Goal: Task Accomplishment & Management: Use online tool/utility

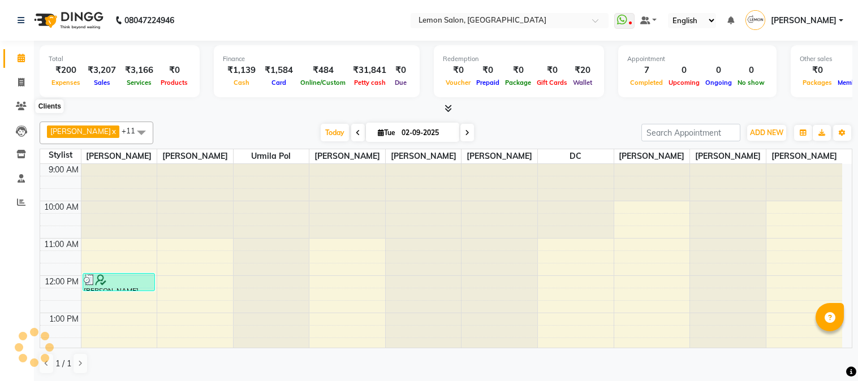
click at [12, 106] on span at bounding box center [21, 106] width 20 height 13
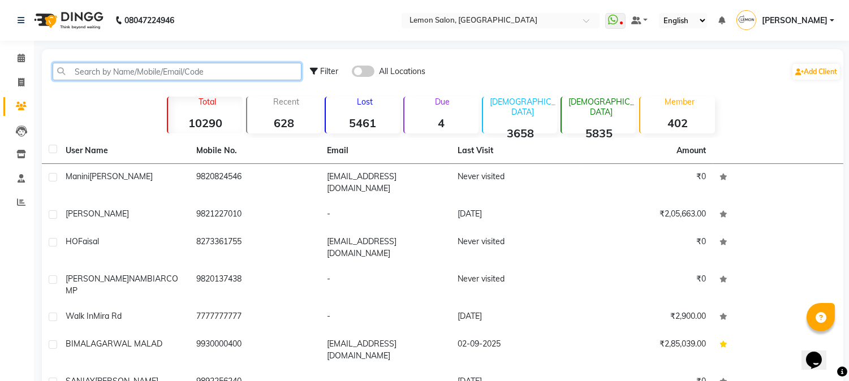
click at [88, 77] on input "text" at bounding box center [177, 72] width 249 height 18
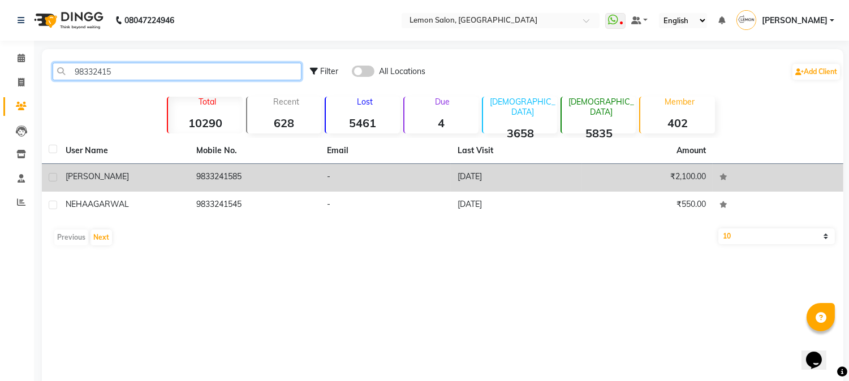
type input "98332415"
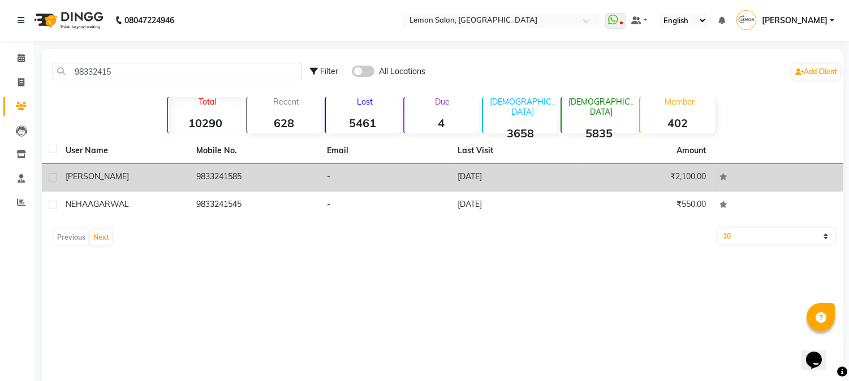
click at [228, 183] on td "9833241585" at bounding box center [254, 178] width 131 height 28
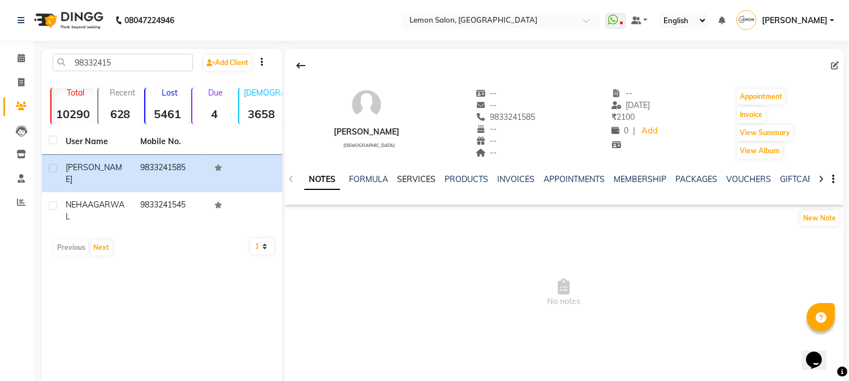
click at [425, 178] on link "SERVICES" at bounding box center [416, 179] width 38 height 10
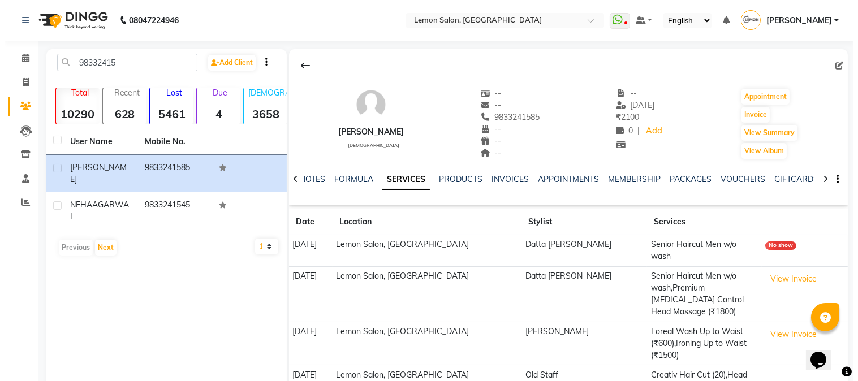
scroll to position [24, 0]
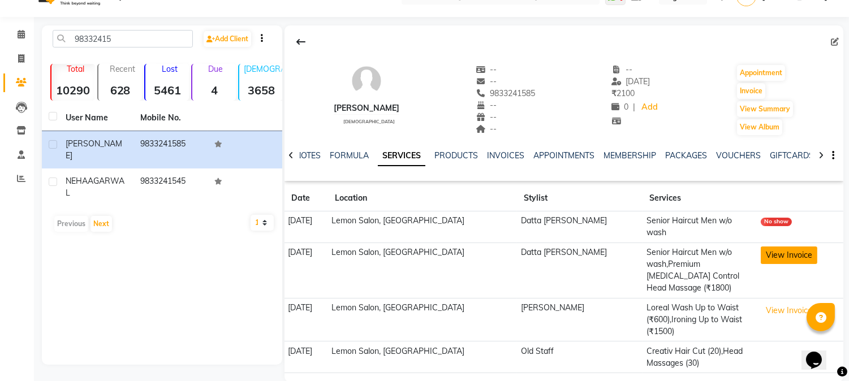
click at [771, 247] on button "View Invoice" at bounding box center [789, 256] width 57 height 18
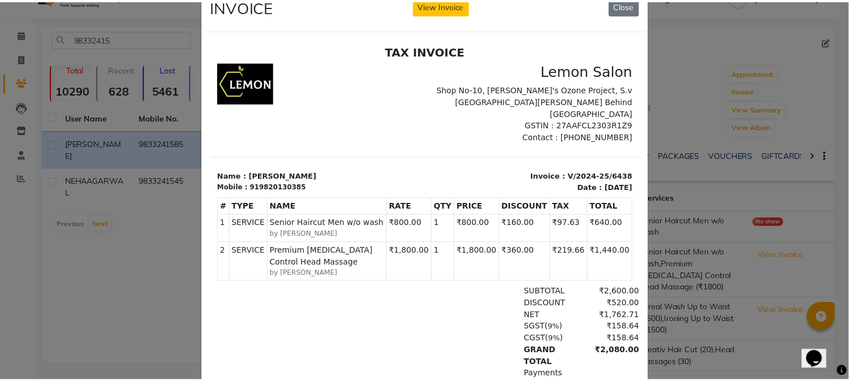
scroll to position [0, 0]
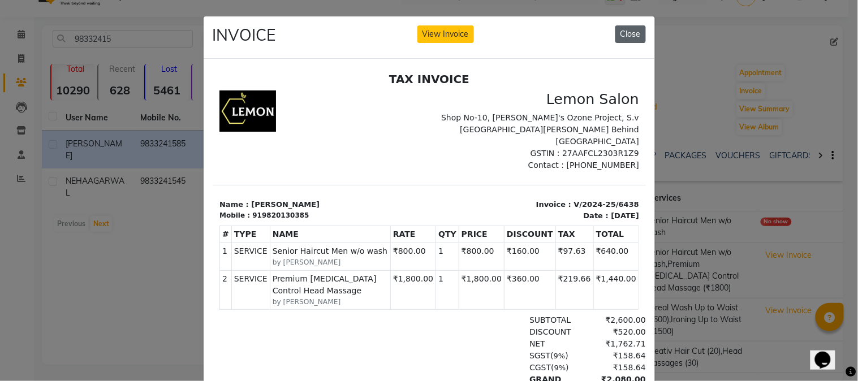
click at [639, 35] on button "Close" at bounding box center [630, 34] width 31 height 18
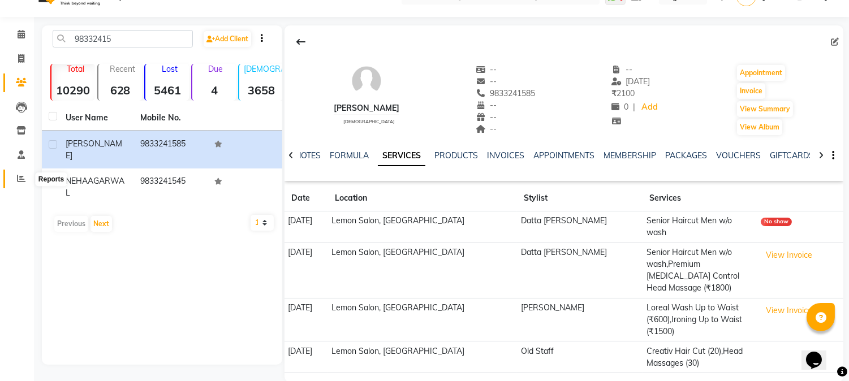
click at [15, 179] on span at bounding box center [21, 179] width 20 height 13
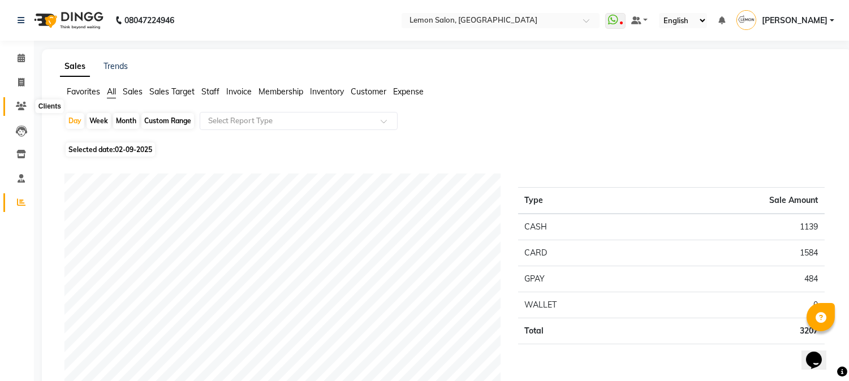
click at [19, 105] on icon at bounding box center [21, 106] width 11 height 8
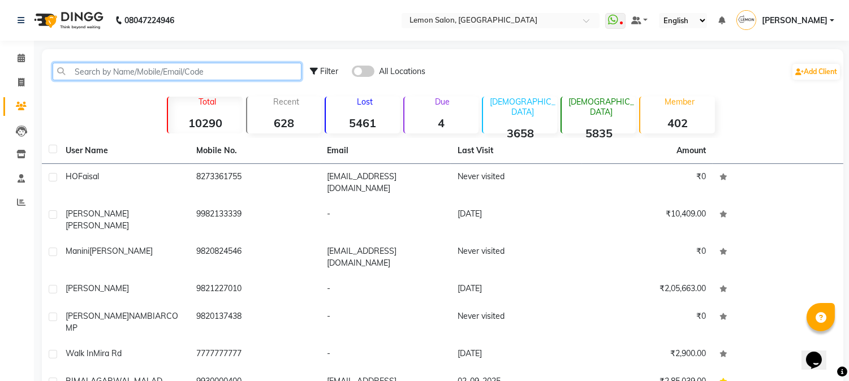
click at [105, 70] on input "text" at bounding box center [177, 72] width 249 height 18
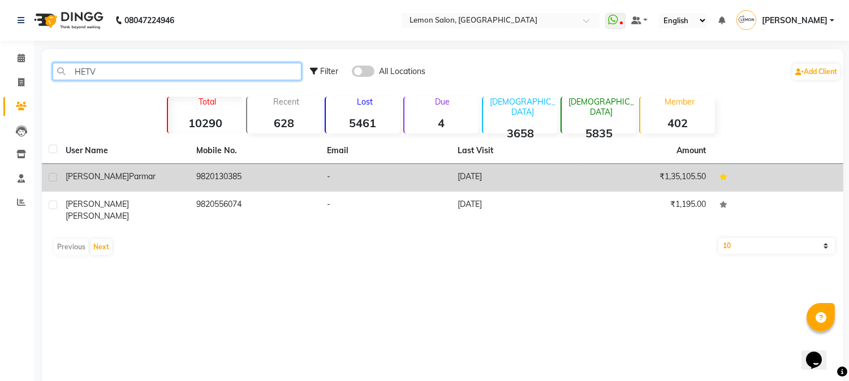
type input "HETV"
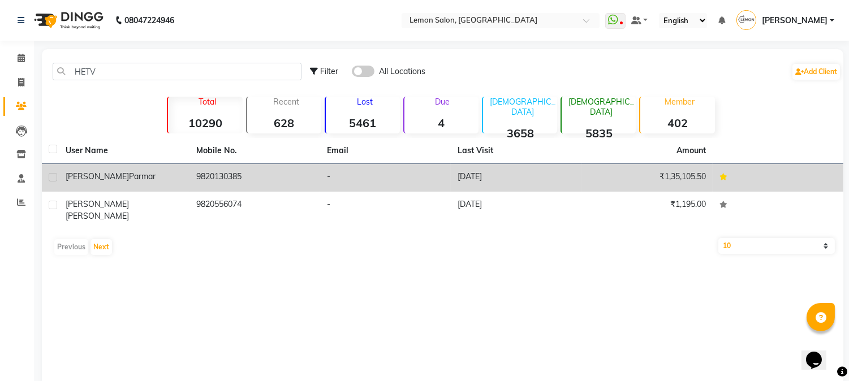
click at [219, 174] on td "9820130385" at bounding box center [254, 178] width 131 height 28
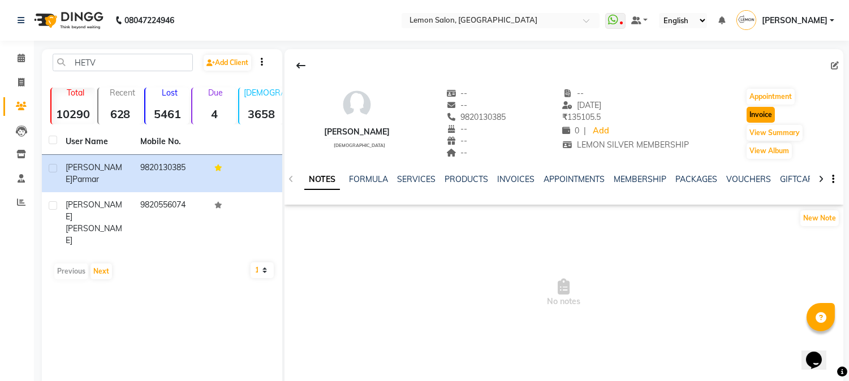
click at [757, 117] on button "Invoice" at bounding box center [761, 115] width 28 height 16
select select "service"
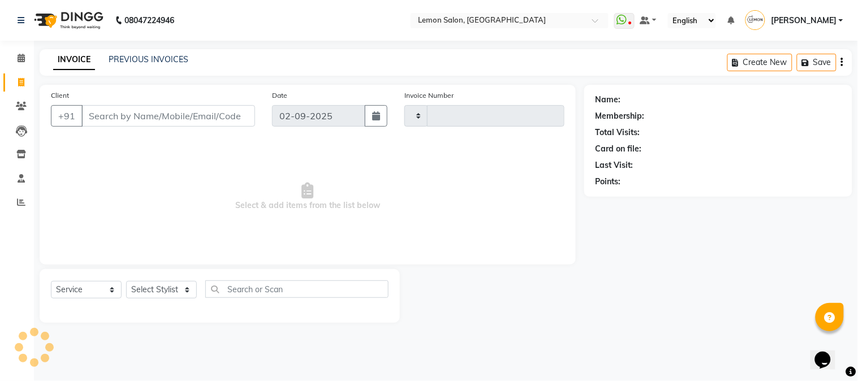
type input "2684"
select select "565"
click at [156, 296] on select "Select Stylist" at bounding box center [161, 290] width 71 height 18
type input "9820130385"
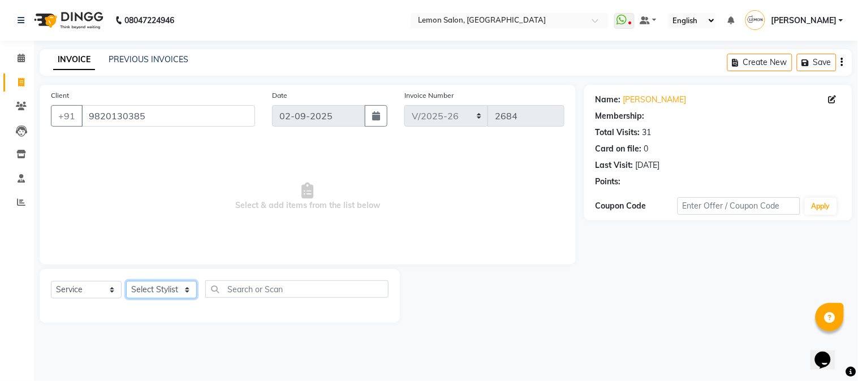
select select "1: Object"
select select "7947"
click at [126, 282] on select "Select Stylist [PERSON_NAME] [PERSON_NAME] Datta [PERSON_NAME] [PERSON_NAME] [P…" at bounding box center [161, 290] width 71 height 18
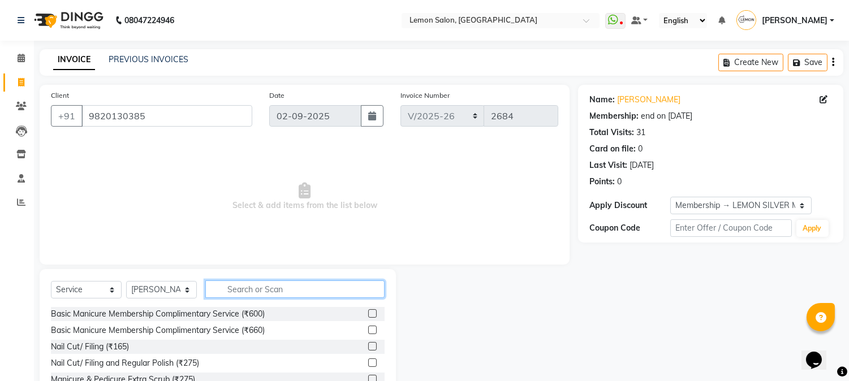
click at [270, 294] on input "text" at bounding box center [294, 290] width 179 height 18
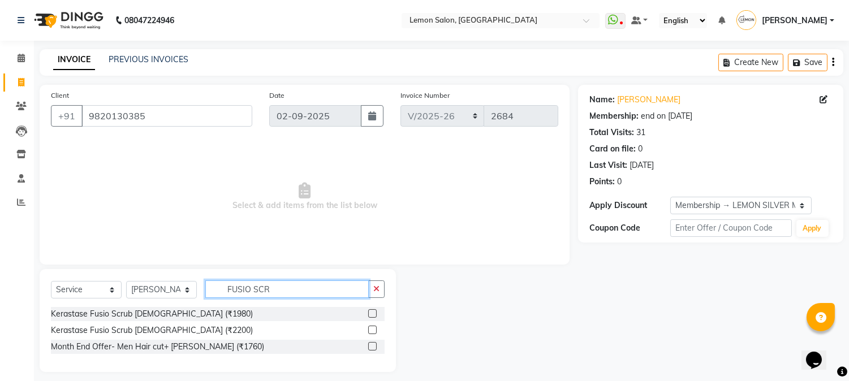
type input "FUSIO SCR"
click at [372, 331] on label at bounding box center [372, 330] width 8 height 8
click at [372, 331] on input "checkbox" at bounding box center [371, 330] width 7 height 7
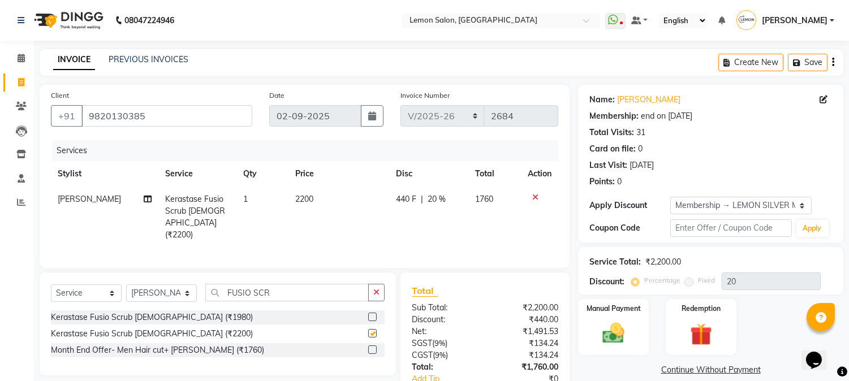
checkbox input "false"
